Goal: Information Seeking & Learning: Learn about a topic

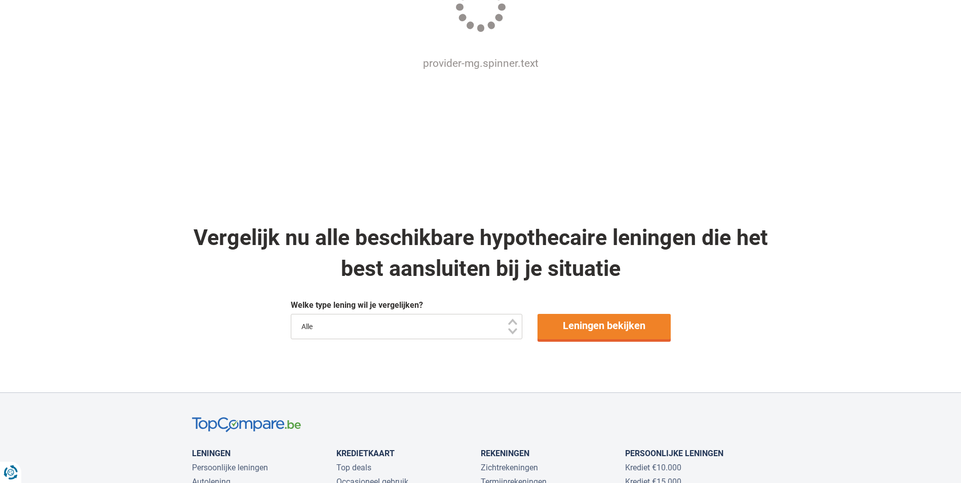
scroll to position [456, 0]
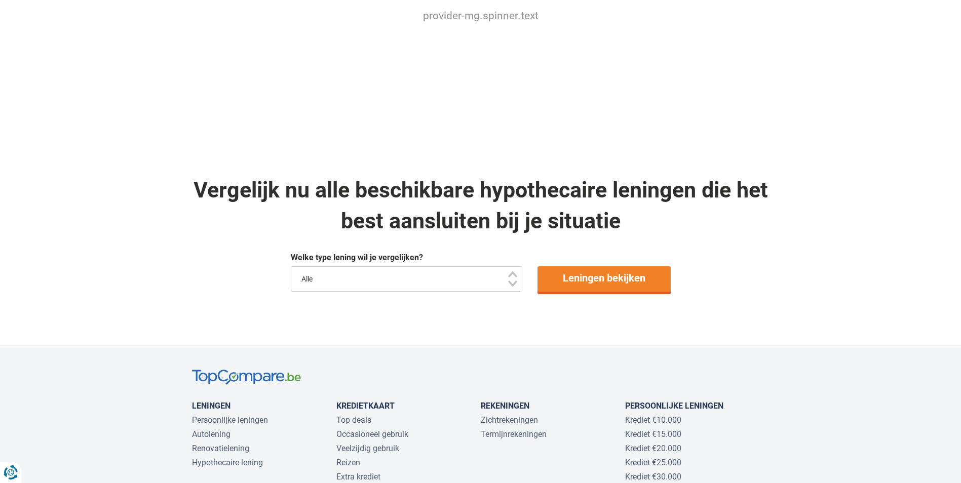
click at [346, 279] on select "Alle" at bounding box center [407, 279] width 232 height 25
click at [602, 281] on link "Leningen bekijken" at bounding box center [604, 279] width 133 height 25
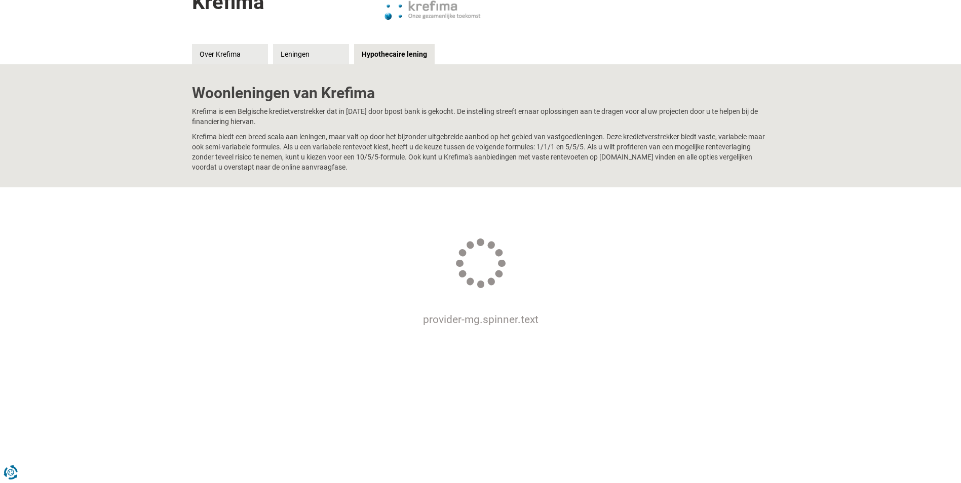
scroll to position [0, 0]
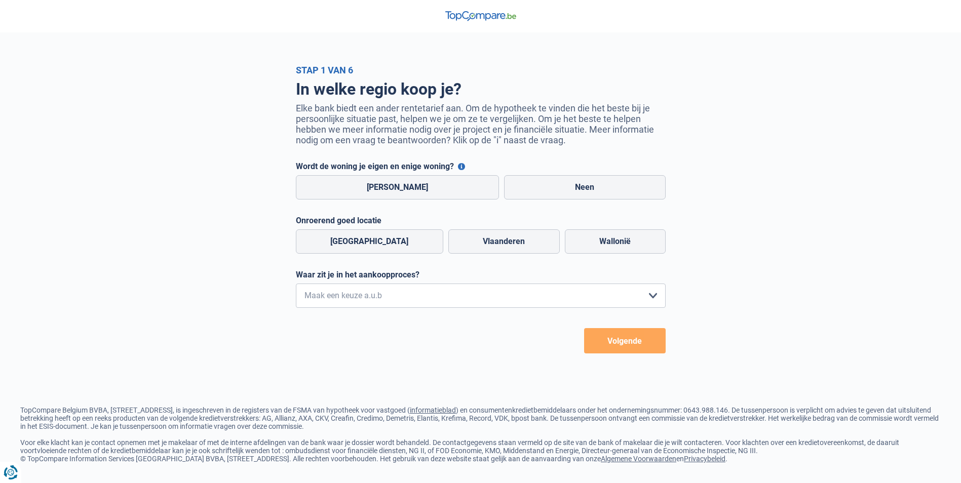
drag, startPoint x: 365, startPoint y: 190, endPoint x: 235, endPoint y: 212, distance: 132.6
click at [235, 212] on div "In welke regio koop je? Elke bank biedt een ander rentetarief aan. Om de hypoth…" at bounding box center [481, 215] width 578 height 278
drag, startPoint x: 235, startPoint y: 212, endPoint x: 253, endPoint y: 204, distance: 20.2
click at [235, 212] on div "In welke regio koop je? Elke bank biedt een ander rentetarief aan. Om de hypoth…" at bounding box center [481, 215] width 578 height 278
click at [567, 182] on label "Neen" at bounding box center [585, 187] width 162 height 24
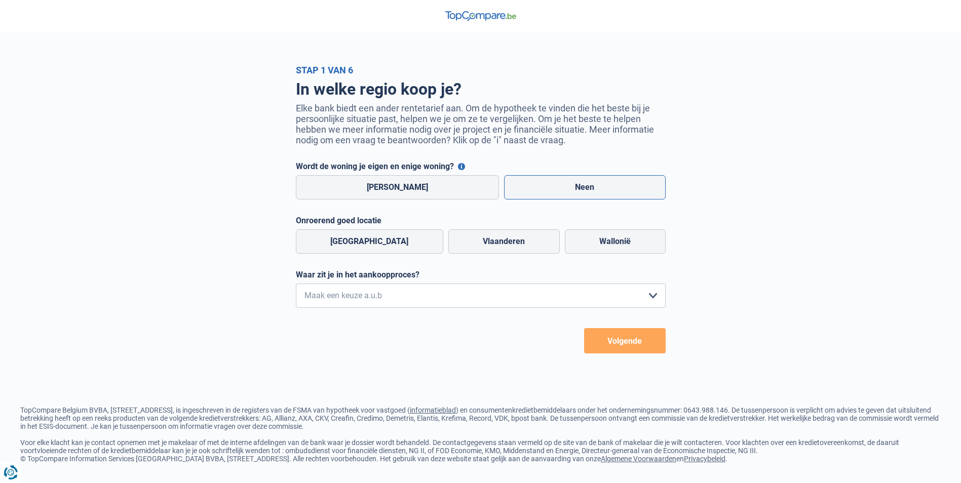
click at [567, 182] on input "Neen" at bounding box center [585, 187] width 162 height 24
radio input "true"
click at [491, 242] on label "Vlaanderen" at bounding box center [503, 242] width 111 height 24
click at [491, 242] on input "Vlaanderen" at bounding box center [503, 242] width 111 height 24
radio input "true"
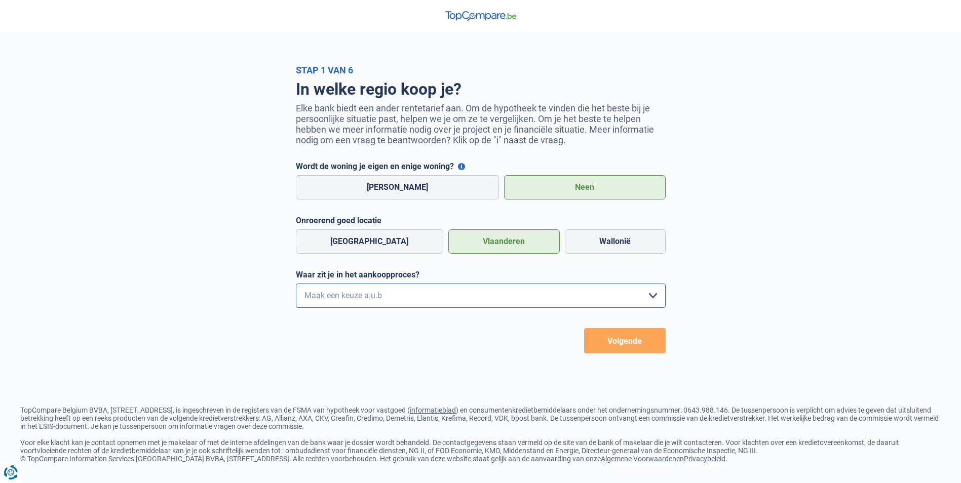
click at [484, 296] on select "Ik wil me uitsluitend informeren omdat ik op dit moment geen concrete plannen h…" at bounding box center [481, 296] width 370 height 24
select select "1c"
click at [296, 286] on select "Ik wil me uitsluitend informeren omdat ik op dit moment geen concrete plannen h…" at bounding box center [481, 296] width 370 height 24
click at [627, 342] on button "Volgende" at bounding box center [625, 340] width 82 height 25
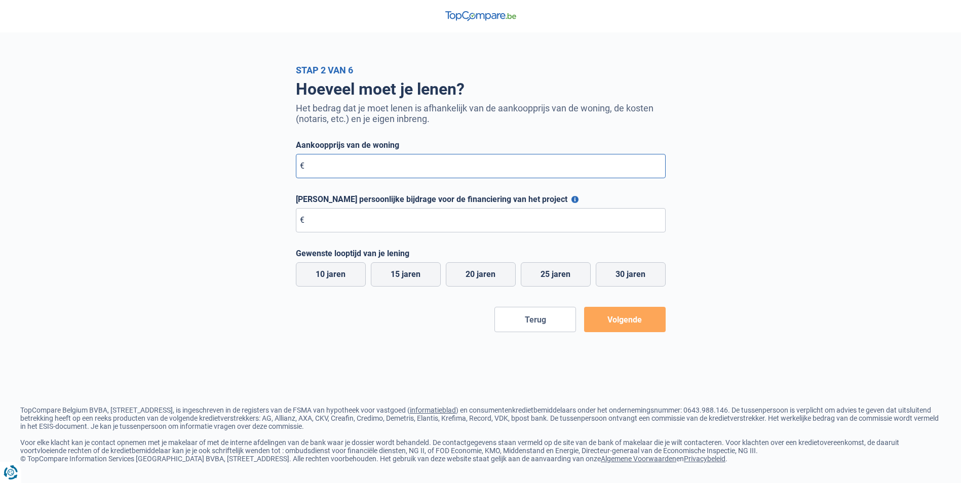
click at [357, 165] on input "Aankoopprijs van de woning" at bounding box center [481, 166] width 370 height 24
type input "320.000"
click at [343, 225] on input "[PERSON_NAME] persoonlijke bijdrage voor de financiering van het project" at bounding box center [481, 220] width 370 height 24
type input "1"
click at [572, 201] on button "[PERSON_NAME] persoonlijke bijdrage voor de financiering van het project" at bounding box center [575, 199] width 7 height 7
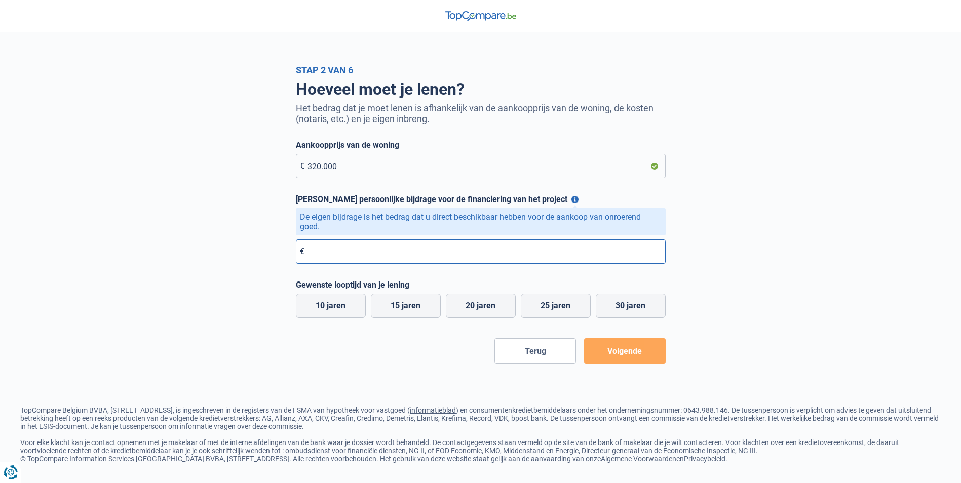
click at [349, 255] on input "[PERSON_NAME] persoonlijke bijdrage voor de financiering van het project" at bounding box center [481, 252] width 370 height 24
type input "185.000"
click at [409, 313] on label "15 jaren" at bounding box center [406, 306] width 70 height 24
click at [409, 313] on input "15 jaren" at bounding box center [406, 306] width 70 height 24
radio input "true"
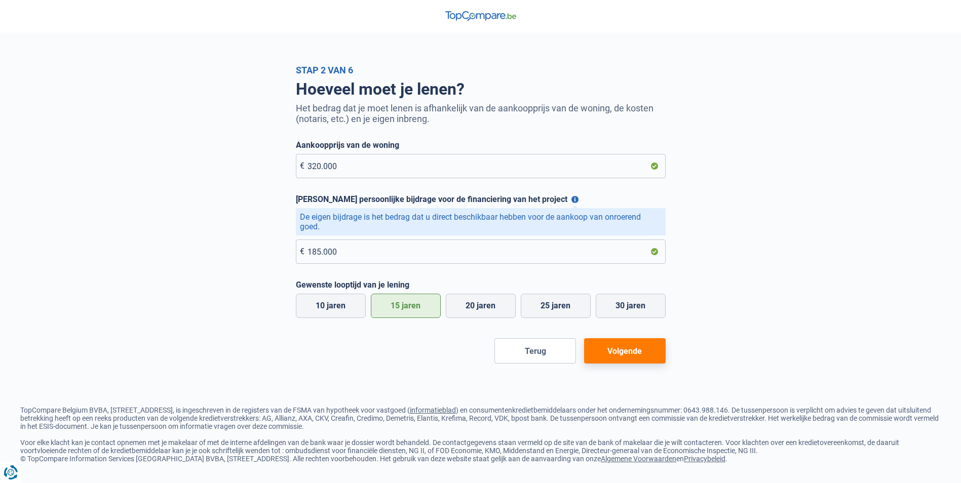
click at [628, 360] on button "Volgende" at bounding box center [625, 351] width 82 height 25
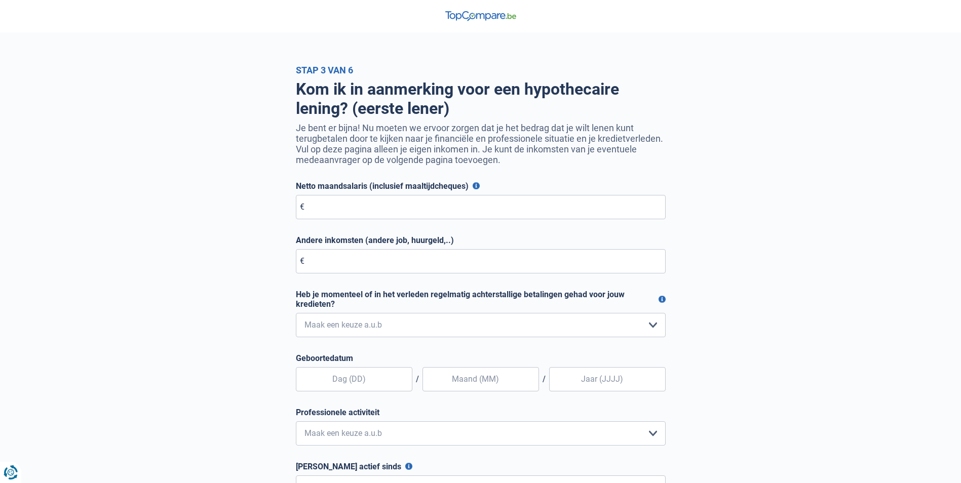
select select "1c"
